Goal: Transaction & Acquisition: Obtain resource

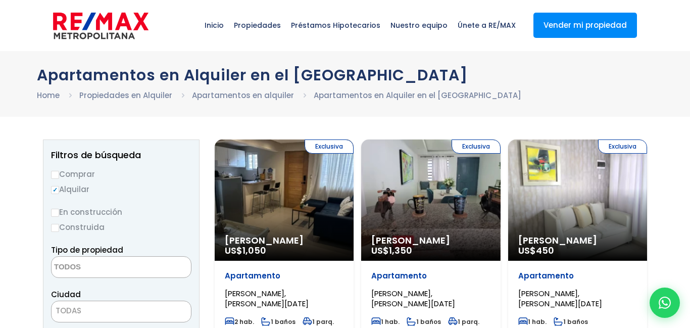
select select
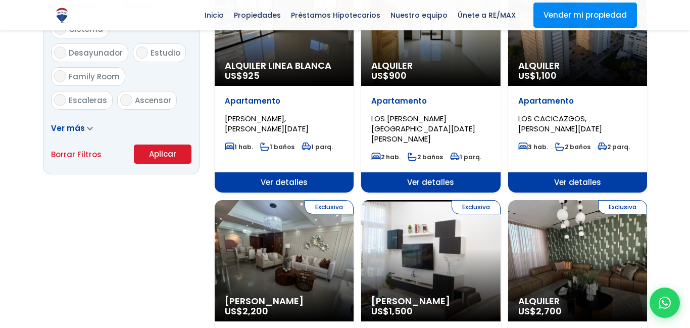
scroll to position [658, 0]
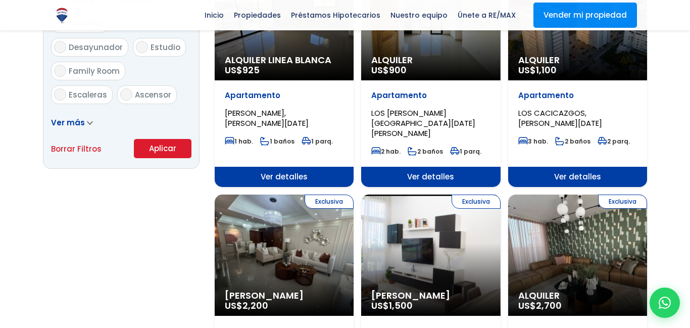
click at [0, 0] on input "3" at bounding box center [0, 0] width 0 height 0
checkbox input "true"
click at [0, 0] on input "2" at bounding box center [0, 0] width 0 height 0
checkbox input "true"
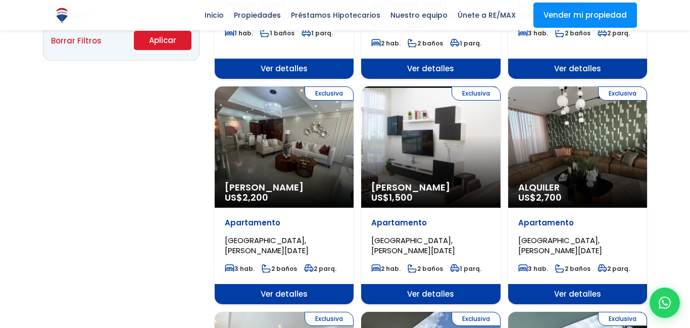
scroll to position [767, 0]
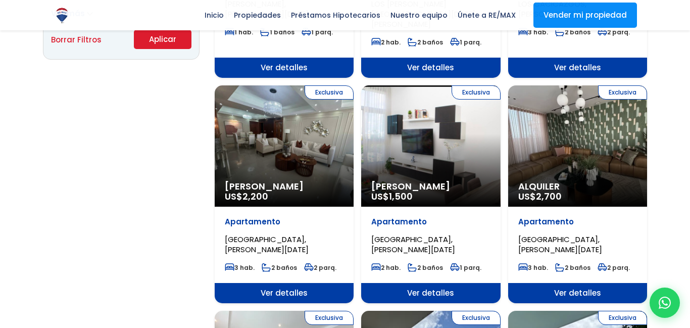
click at [0, 0] on input "2" at bounding box center [0, 0] width 0 height 0
checkbox input "true"
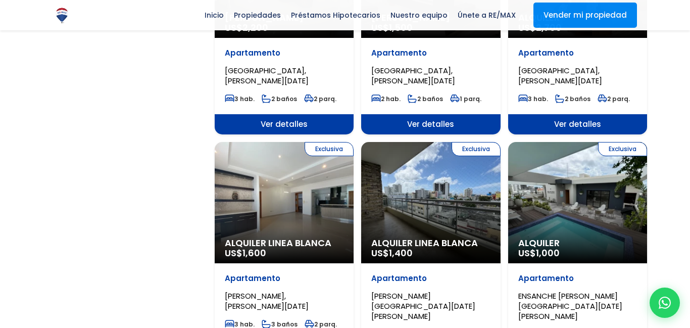
scroll to position [934, 0]
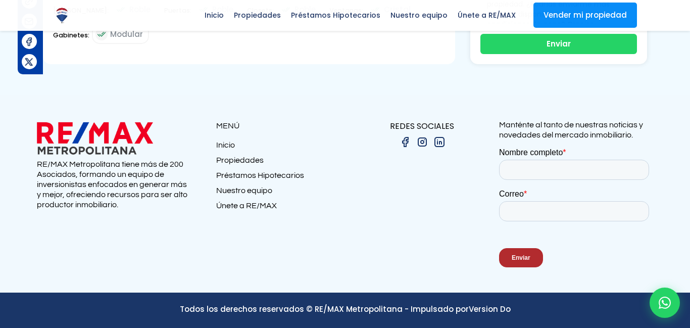
scroll to position [8204, 0]
click at [251, 201] on link "Únete a RE/MAX" at bounding box center [280, 207] width 129 height 15
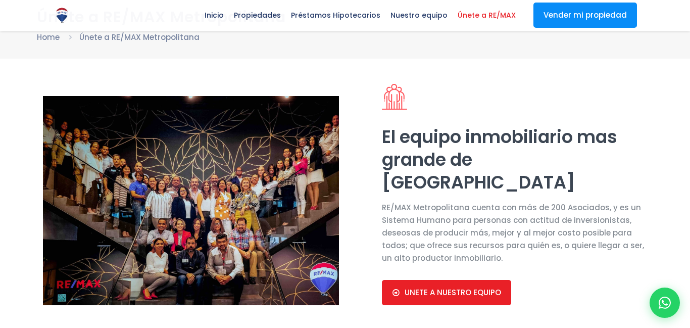
scroll to position [58, 0]
select select "US"
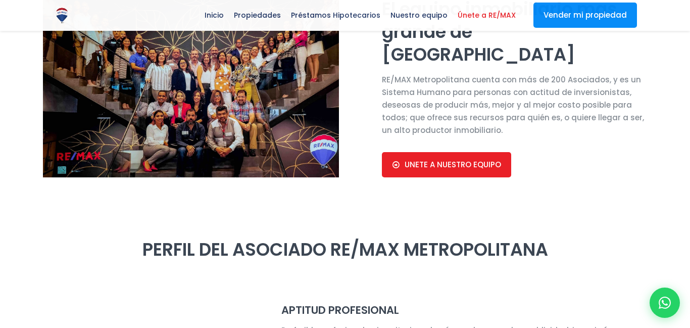
scroll to position [0, 0]
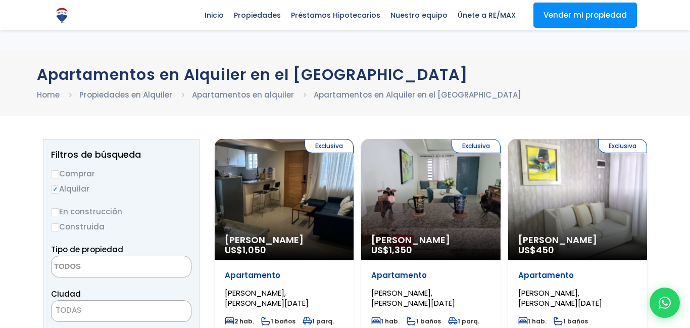
select select
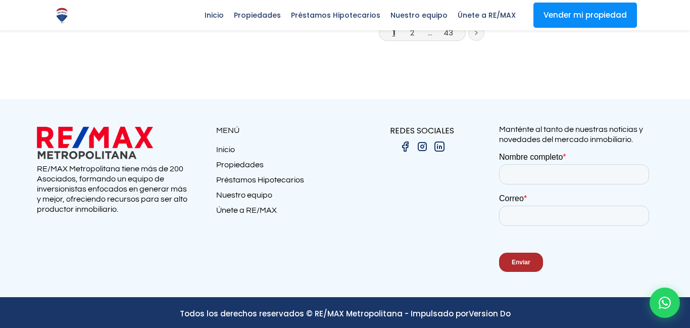
scroll to position [1531, 0]
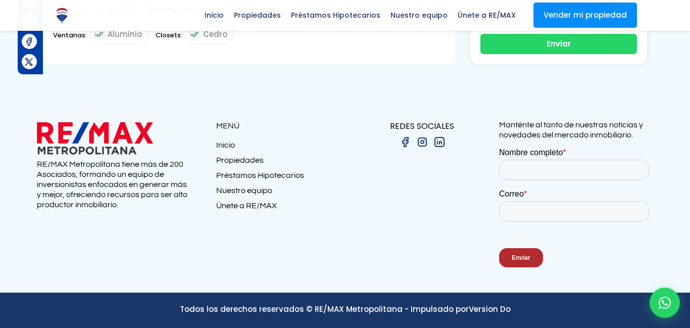
scroll to position [2188, 0]
